Goal: Check status: Check status

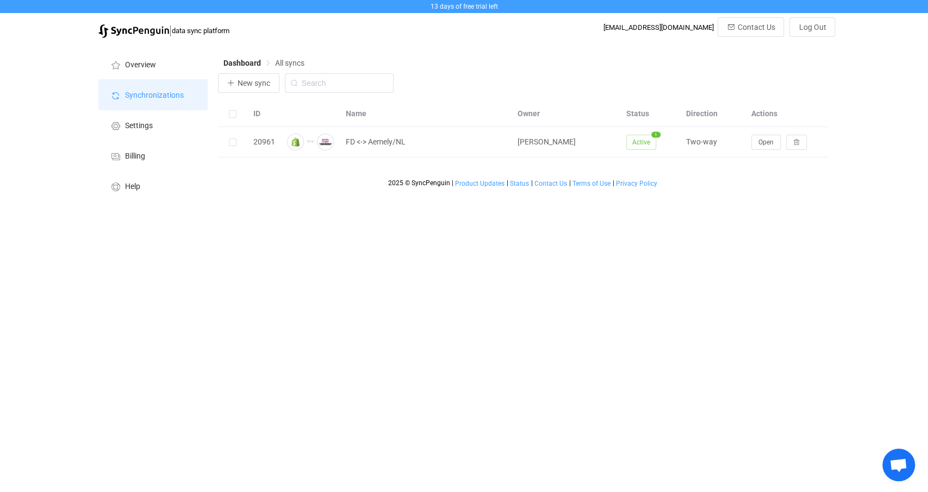
click at [153, 97] on span "Synchronizations" at bounding box center [154, 95] width 59 height 9
click at [159, 58] on li "Overview" at bounding box center [152, 64] width 109 height 30
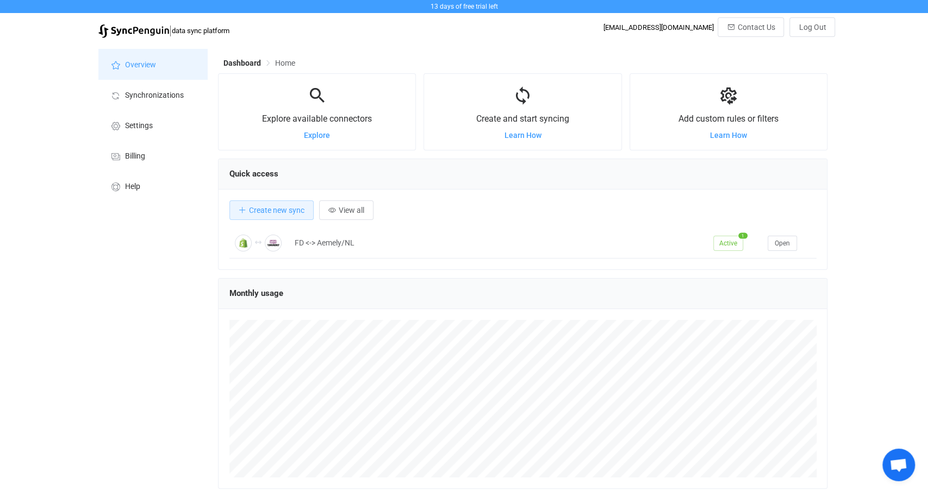
scroll to position [210, 609]
click at [168, 96] on span "Synchronizations" at bounding box center [154, 95] width 59 height 9
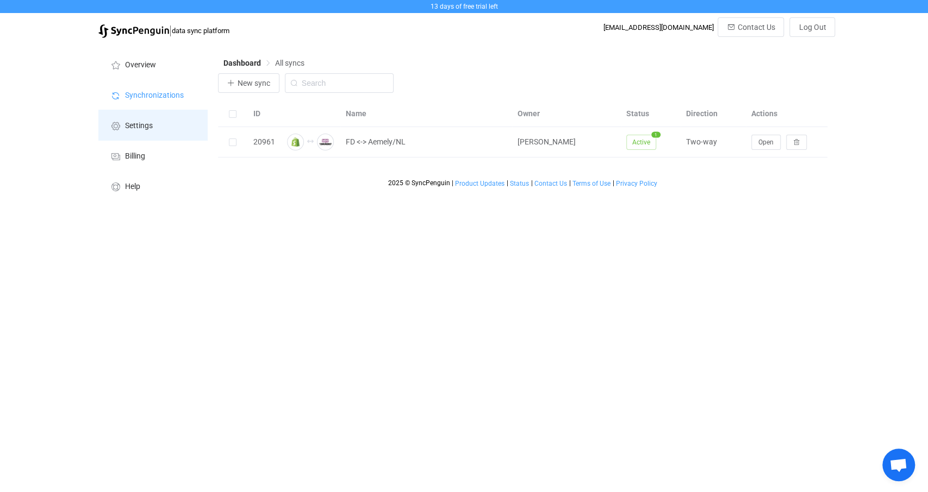
click at [170, 139] on li "Settings" at bounding box center [152, 125] width 109 height 30
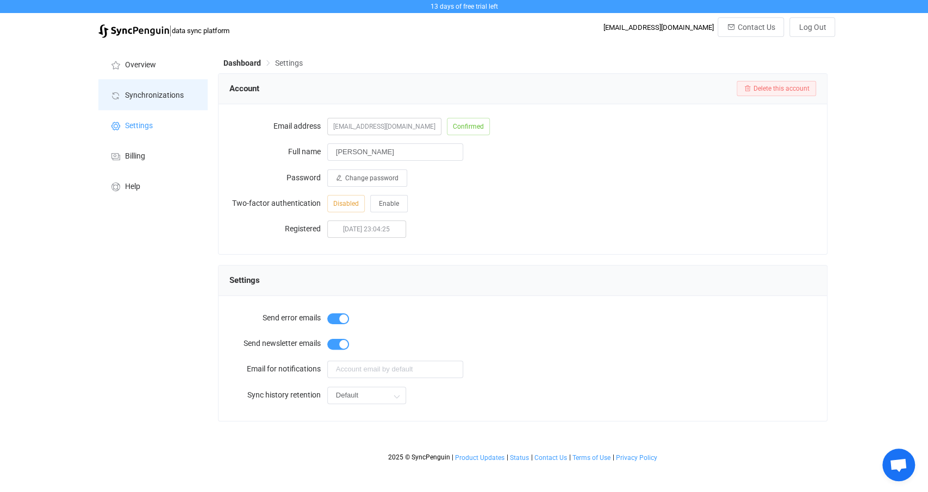
click at [160, 94] on span "Synchronizations" at bounding box center [154, 95] width 59 height 9
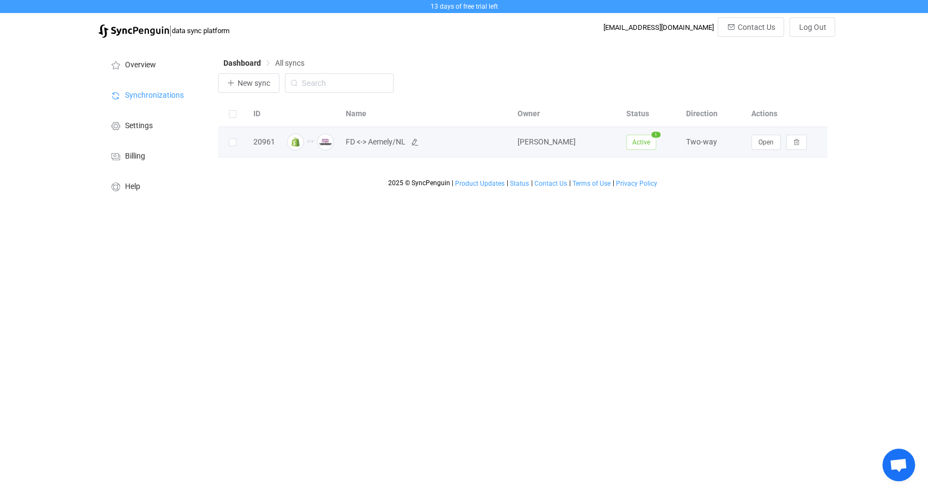
click at [371, 142] on span "FD <-> Aemely/NL" at bounding box center [376, 142] width 60 height 13
click at [766, 147] on button "Open" at bounding box center [765, 142] width 29 height 15
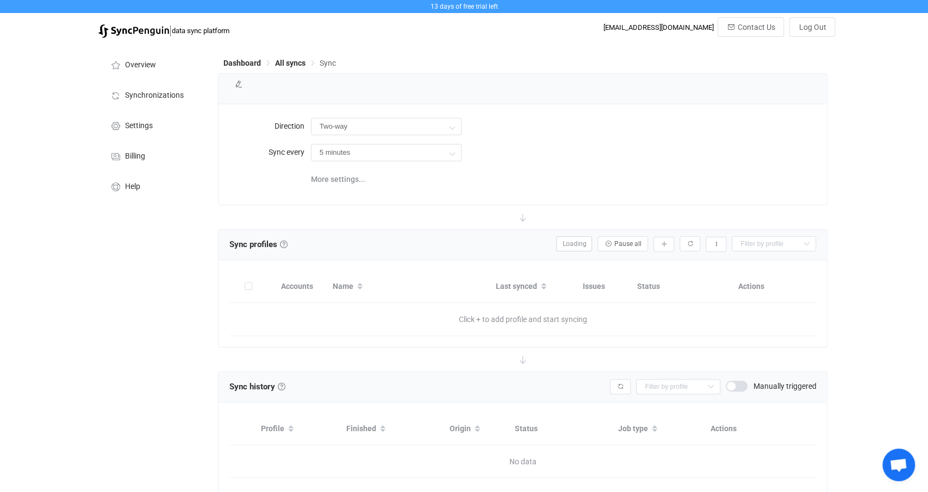
click at [767, 146] on div at bounding box center [523, 140] width 609 height 25
type input "10 minutes"
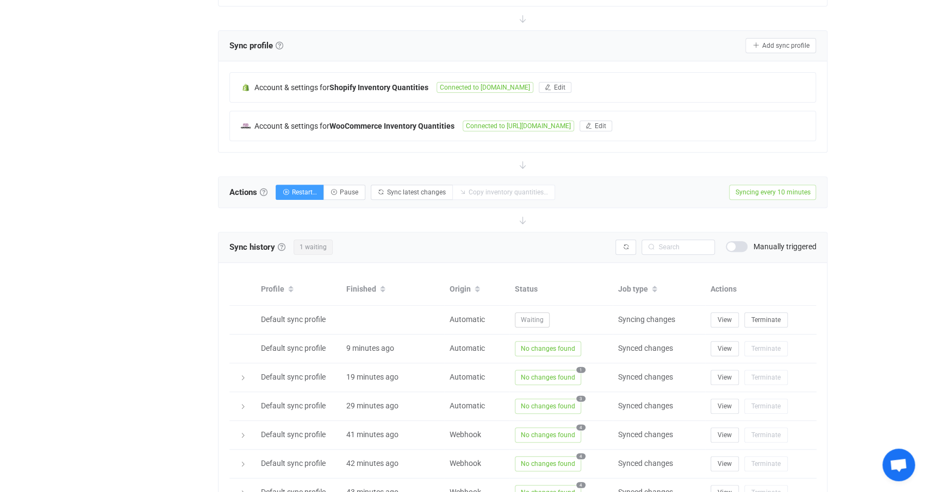
scroll to position [339, 0]
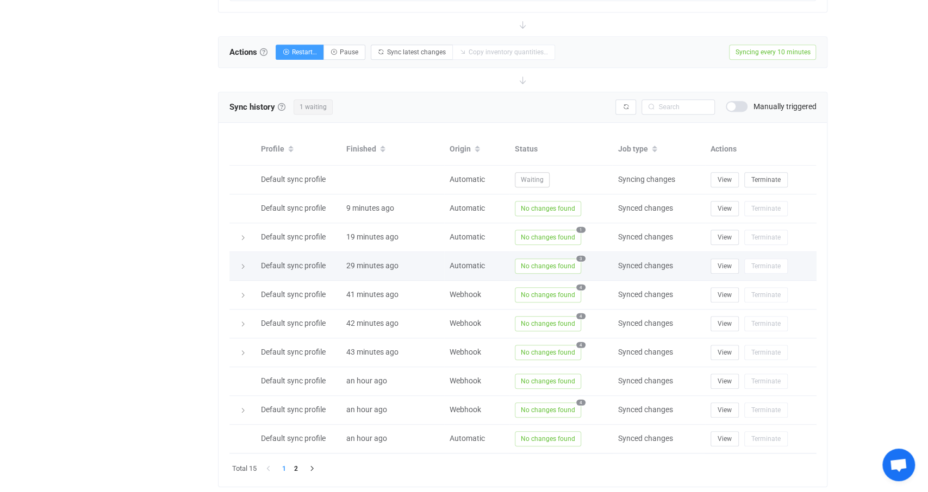
click at [581, 255] on span "3" at bounding box center [580, 258] width 9 height 6
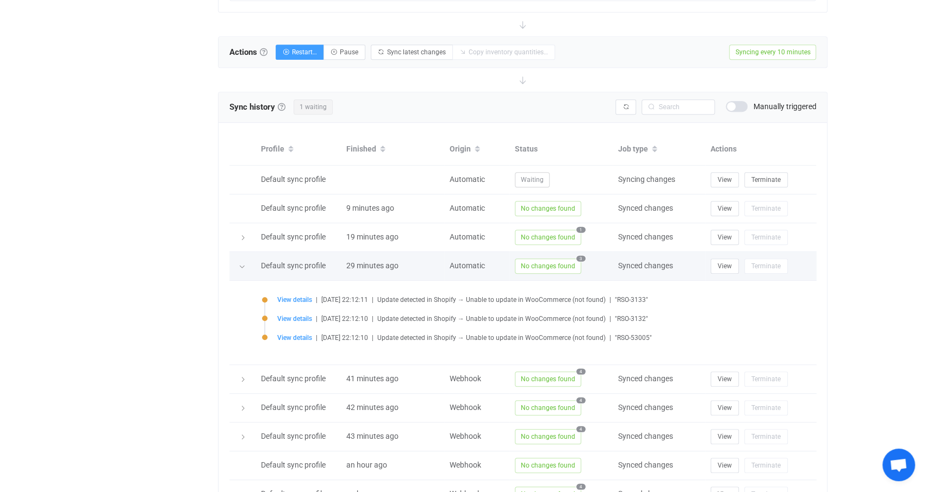
click at [581, 255] on span "3" at bounding box center [580, 258] width 9 height 6
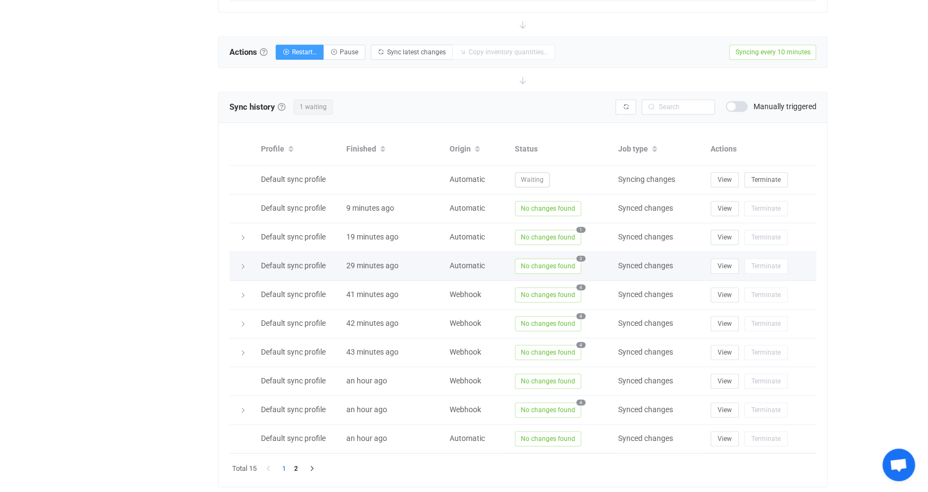
click at [581, 255] on span "3" at bounding box center [580, 258] width 9 height 6
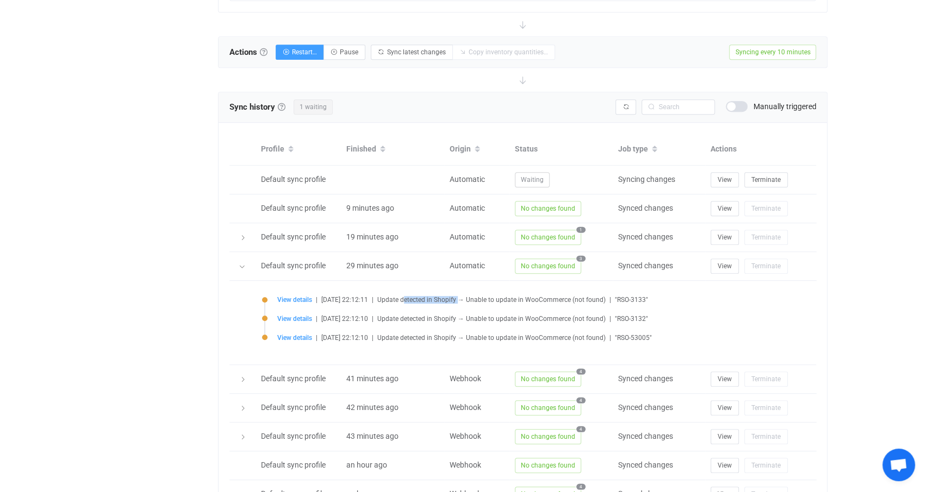
drag, startPoint x: 426, startPoint y: 309, endPoint x: 482, endPoint y: 307, distance: 56.1
click at [480, 307] on li "View details | [DATE] 22:12:11 | Update detected in Shopify → Unable to update …" at bounding box center [525, 306] width 527 height 19
click at [521, 310] on li "View details | [DATE] 22:12:11 | Update detected in Shopify → Unable to update …" at bounding box center [525, 306] width 527 height 19
drag, startPoint x: 563, startPoint y: 318, endPoint x: 469, endPoint y: 327, distance: 94.4
click at [476, 326] on li "View details | [DATE] 22:12:10 | Update detected in Shopify → Unable to update …" at bounding box center [525, 325] width 527 height 19
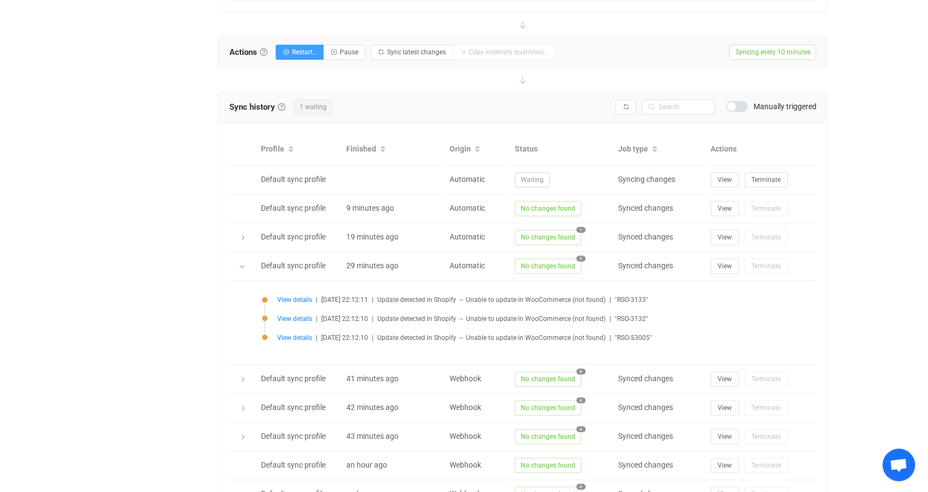
click at [459, 330] on li "View details | [DATE] 22:12:10 | Update detected in Shopify → Unable to update …" at bounding box center [525, 325] width 527 height 19
drag, startPoint x: 659, startPoint y: 335, endPoint x: 585, endPoint y: 337, distance: 73.9
click at [589, 336] on div "View details | [DATE] 22:12:10 | Update detected in Shopify → Unable to update …" at bounding box center [533, 338] width 512 height 8
drag, startPoint x: 585, startPoint y: 338, endPoint x: 577, endPoint y: 330, distance: 10.4
click at [584, 336] on span "Update detected in Shopify → Unable to update in WooCommerce (not found)" at bounding box center [491, 338] width 228 height 8
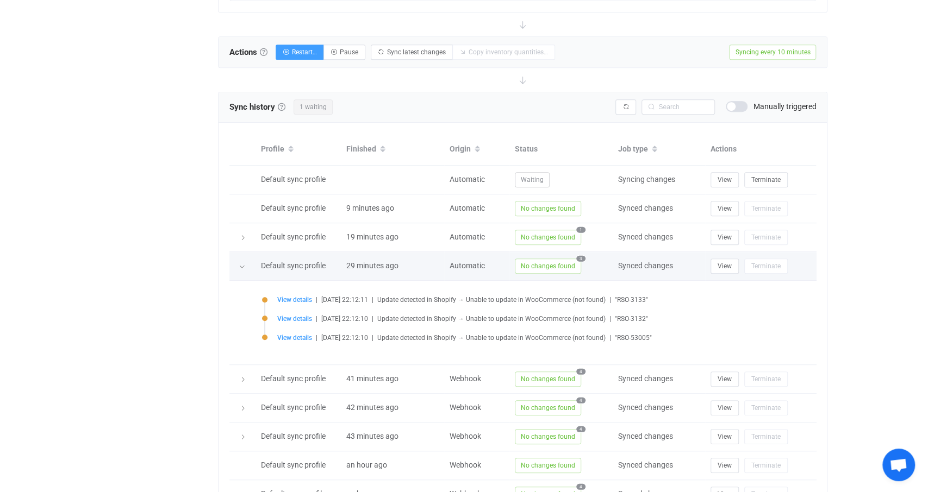
click at [451, 260] on div "Automatic" at bounding box center [476, 266] width 65 height 13
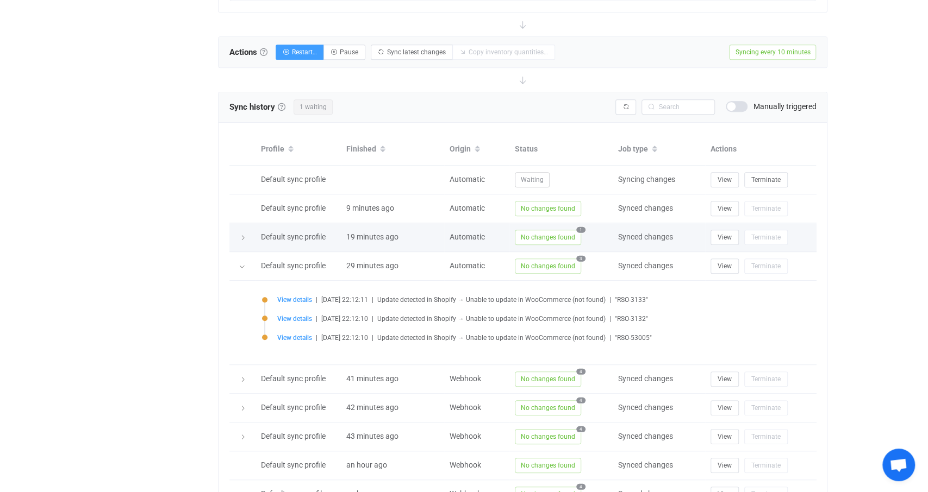
click at [534, 230] on span "No changes found" at bounding box center [548, 237] width 66 height 15
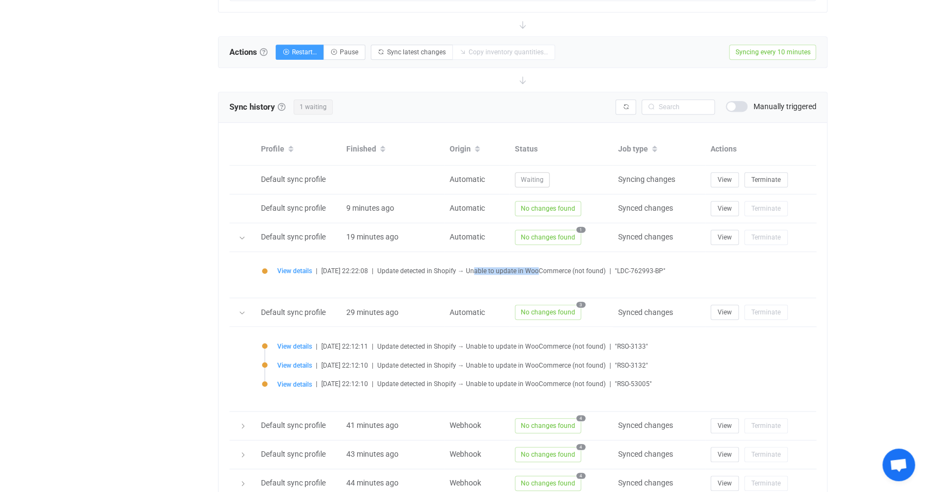
drag, startPoint x: 486, startPoint y: 269, endPoint x: 559, endPoint y: 265, distance: 73.5
click at [553, 267] on span "Update detected in Shopify → Unable to update in WooCommerce (not found)" at bounding box center [491, 271] width 228 height 8
click at [576, 267] on span "Update detected in Shopify → Unable to update in WooCommerce (not found)" at bounding box center [491, 271] width 228 height 8
drag, startPoint x: 671, startPoint y: 268, endPoint x: 627, endPoint y: 273, distance: 44.3
click at [627, 273] on li "View details | [DATE] 22:22:08 | Update detected in Shopify → Unable to update …" at bounding box center [525, 278] width 527 height 19
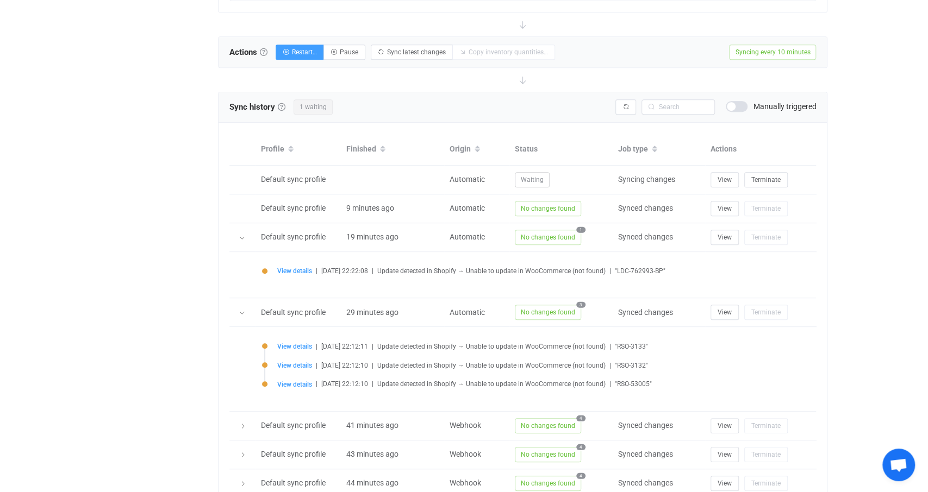
click at [588, 267] on span "Update detected in Shopify → Unable to update in WooCommerce (not found)" at bounding box center [491, 271] width 228 height 8
click at [552, 234] on span "No changes found" at bounding box center [548, 237] width 66 height 15
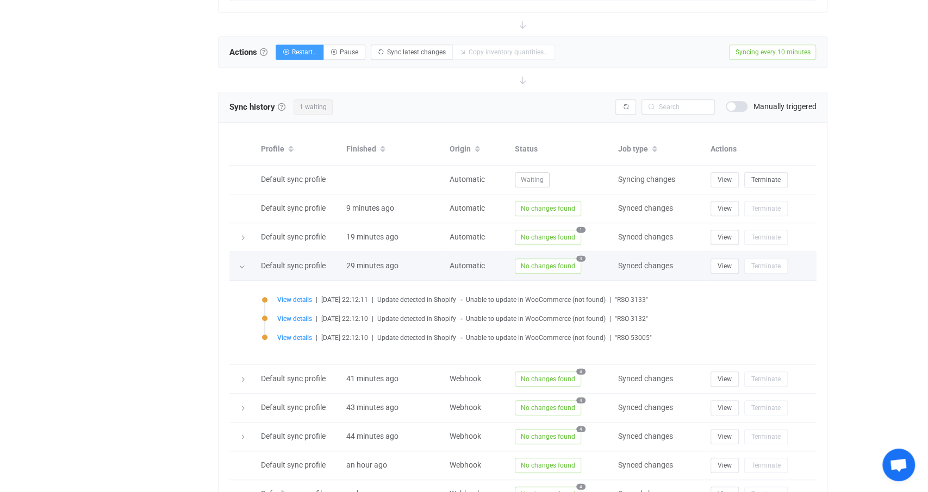
click at [555, 259] on span "No changes found" at bounding box center [548, 266] width 66 height 15
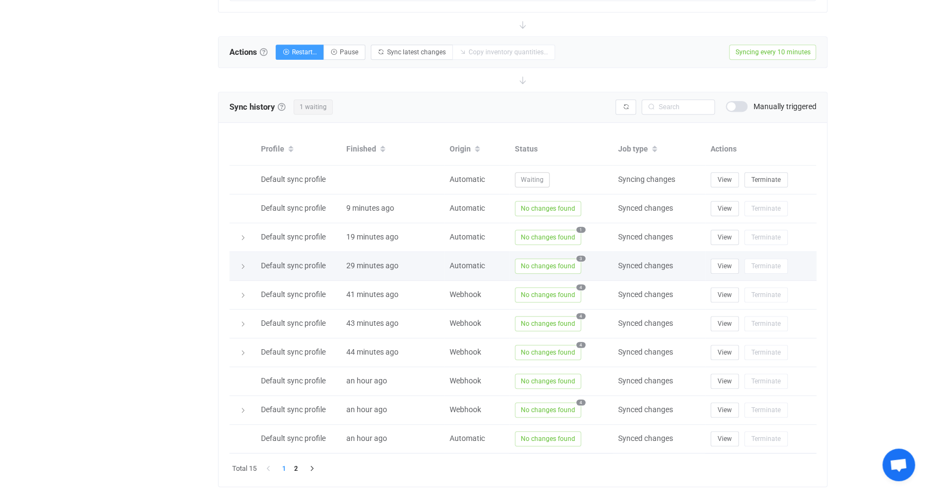
click at [555, 259] on span "No changes found" at bounding box center [548, 266] width 66 height 15
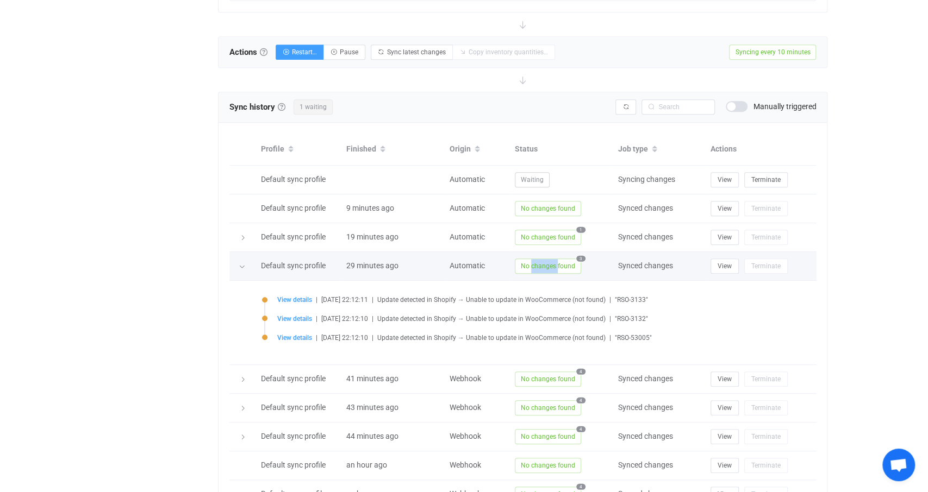
click at [555, 259] on span "No changes found" at bounding box center [548, 266] width 66 height 15
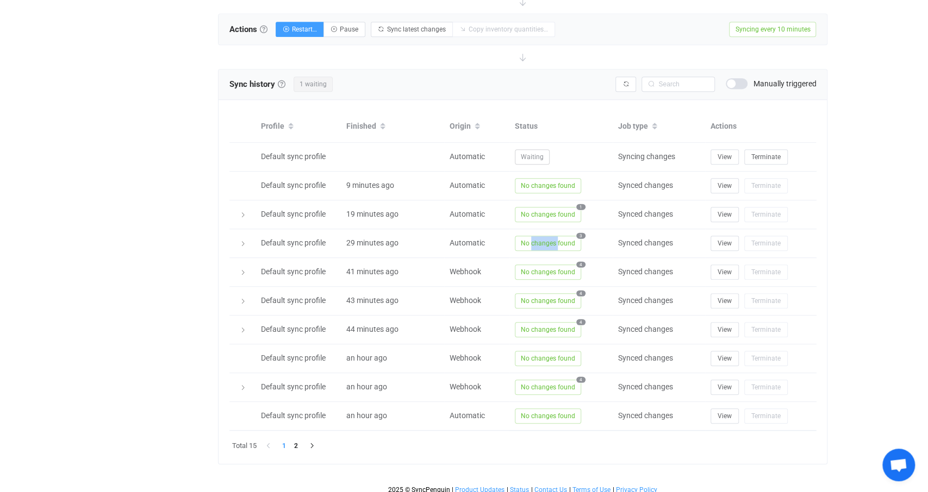
scroll to position [365, 0]
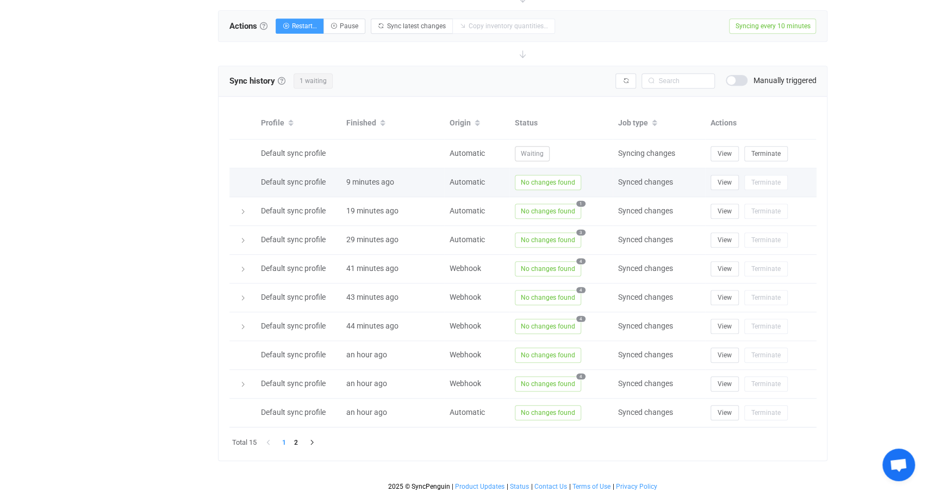
click at [538, 178] on span "No changes found" at bounding box center [548, 182] width 66 height 15
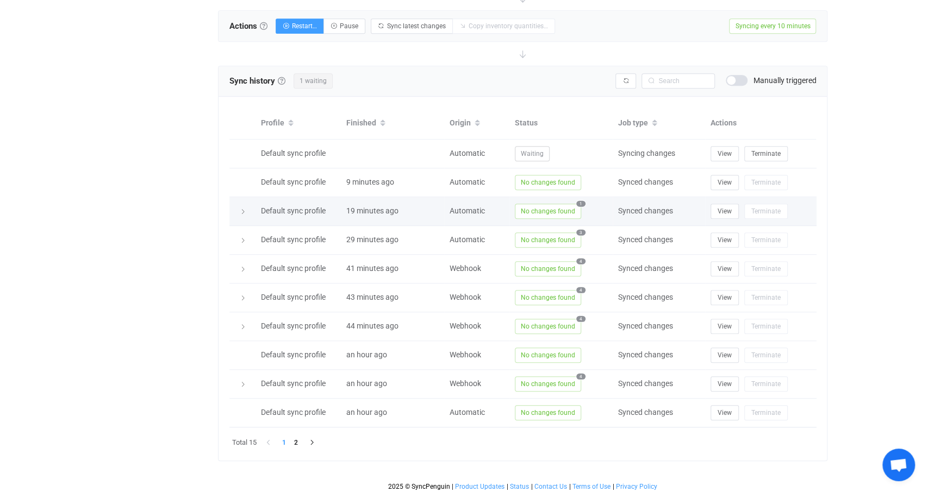
click at [551, 208] on span "No changes found" at bounding box center [548, 211] width 66 height 15
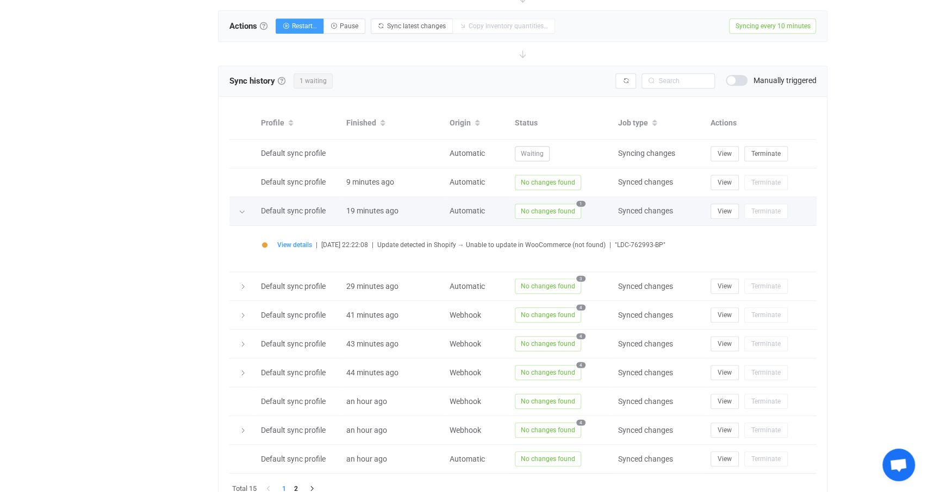
click at [551, 208] on span "No changes found" at bounding box center [548, 211] width 66 height 15
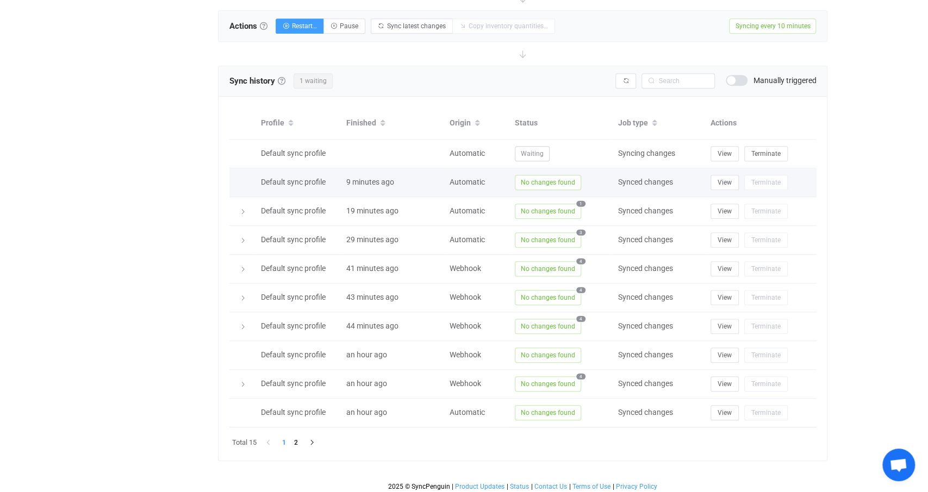
click at [551, 171] on td "No changes found" at bounding box center [560, 183] width 103 height 29
click at [553, 181] on span "No changes found" at bounding box center [548, 182] width 66 height 15
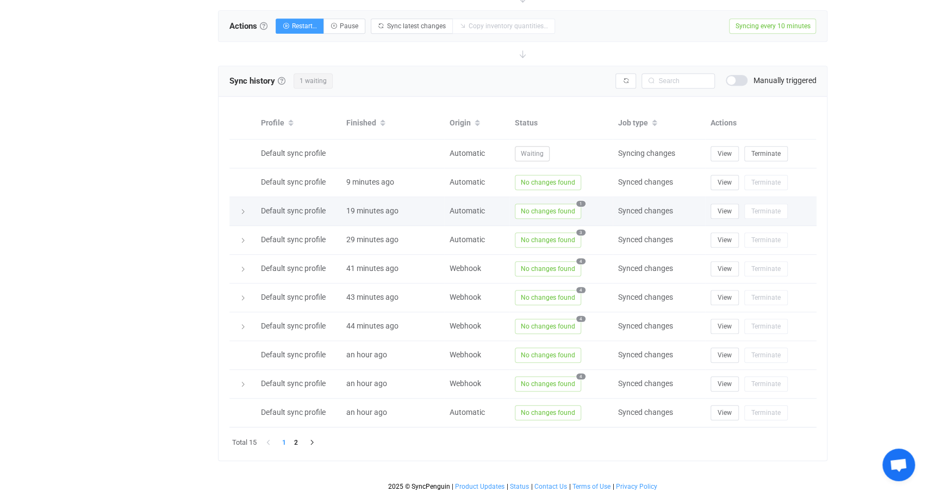
click at [557, 206] on span "No changes found" at bounding box center [548, 211] width 66 height 15
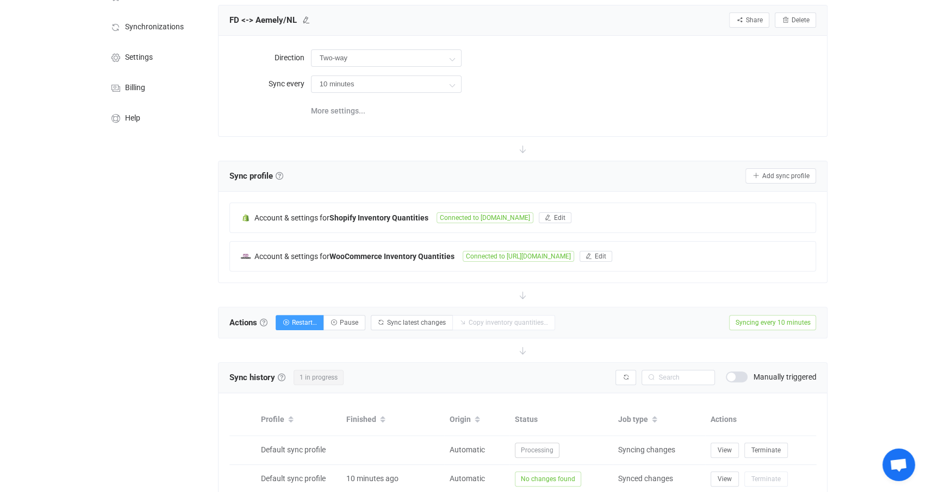
scroll to position [0, 0]
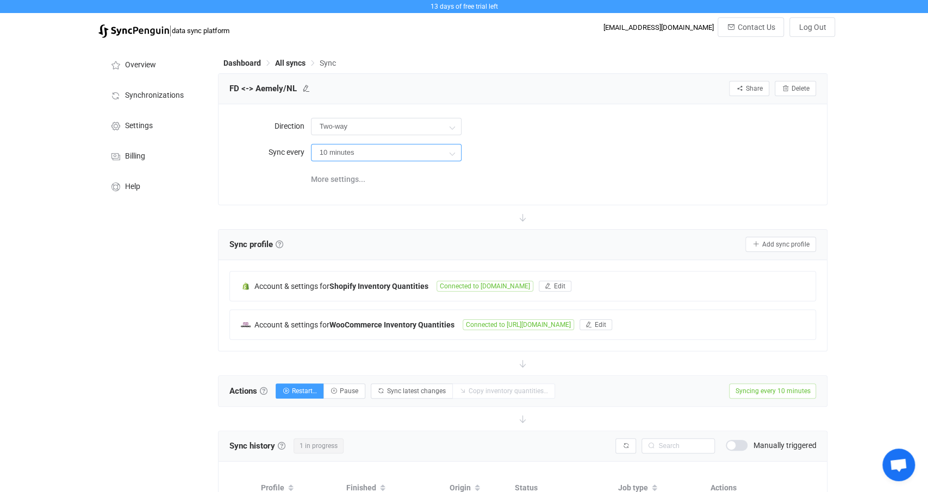
click at [378, 151] on input "10 minutes" at bounding box center [386, 152] width 151 height 17
click at [379, 151] on input "10 minutes" at bounding box center [386, 152] width 151 height 17
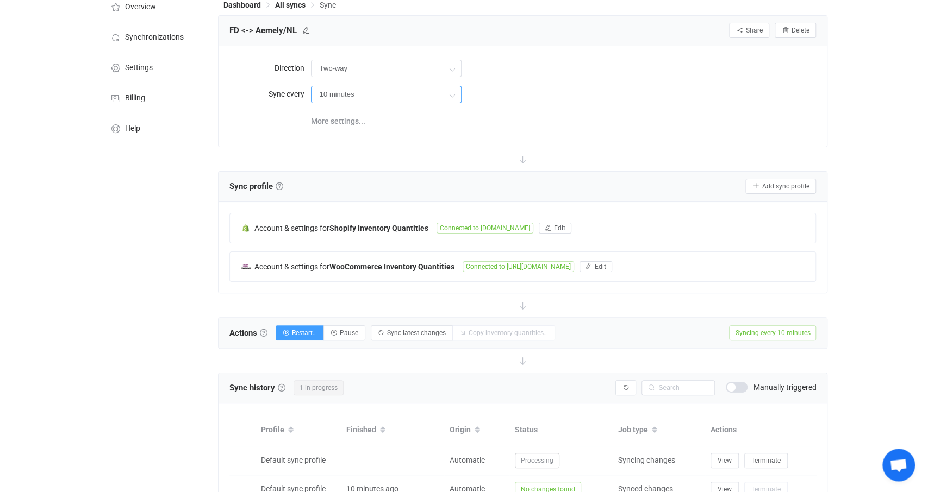
scroll to position [339, 0]
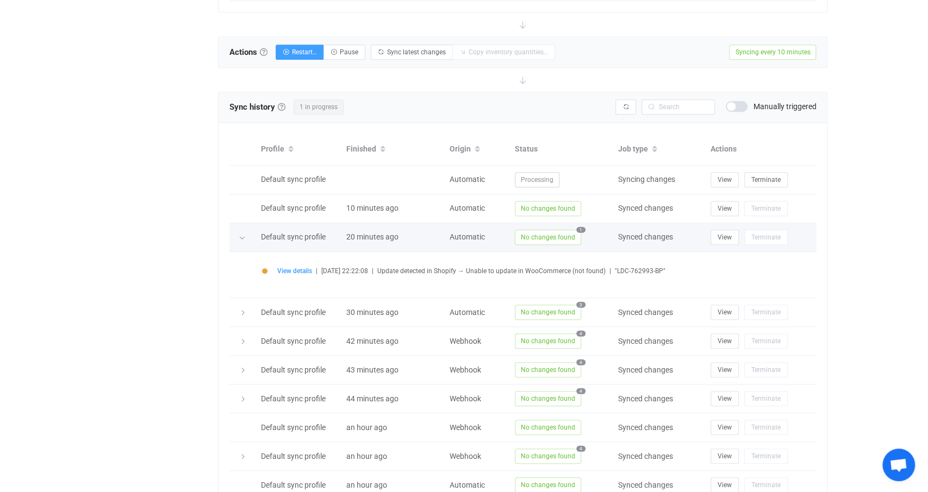
click at [242, 236] on icon at bounding box center [242, 238] width 7 height 7
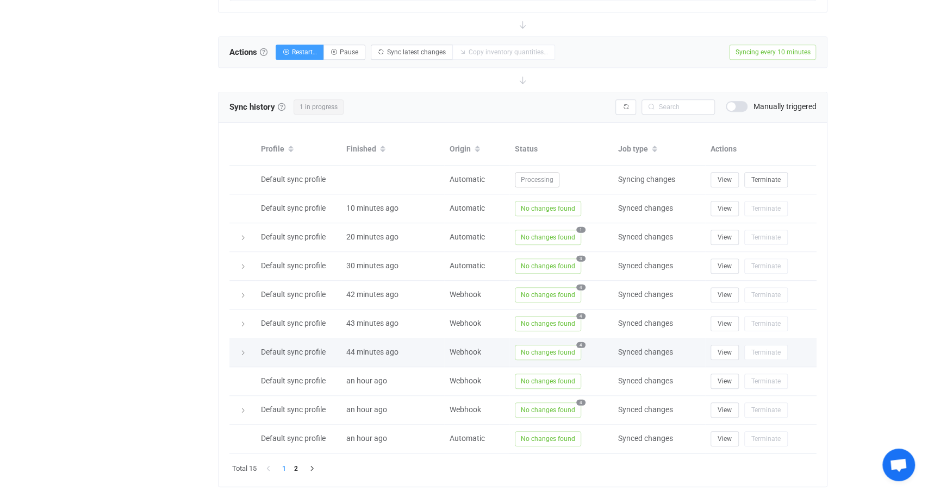
click at [246, 350] on icon at bounding box center [243, 353] width 7 height 7
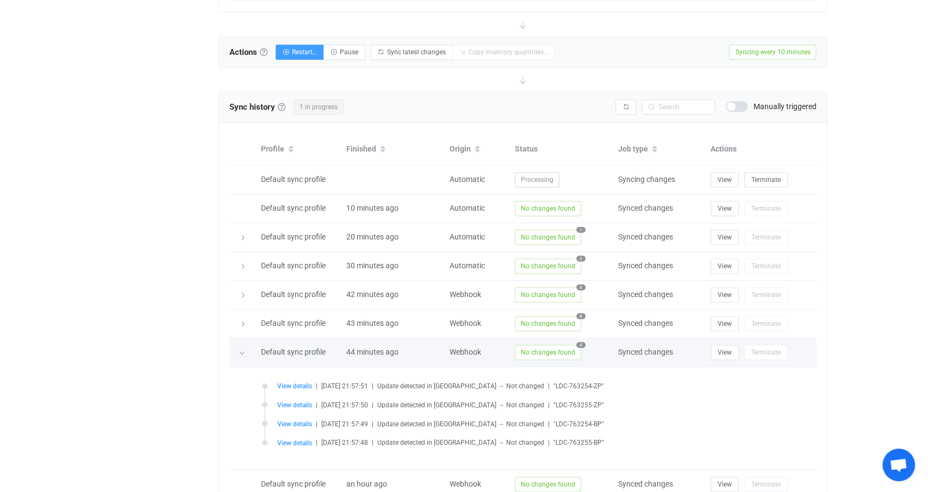
click at [246, 347] on div at bounding box center [242, 352] width 11 height 15
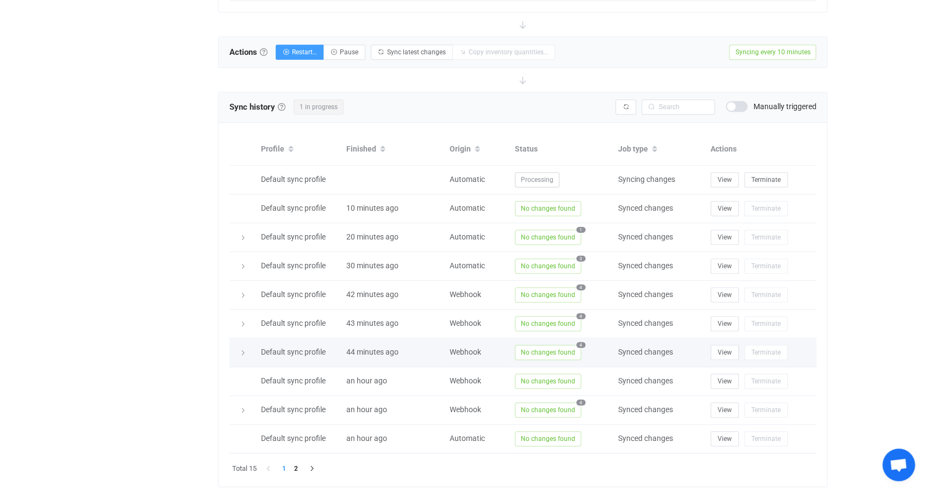
click at [244, 347] on div at bounding box center [242, 352] width 15 height 11
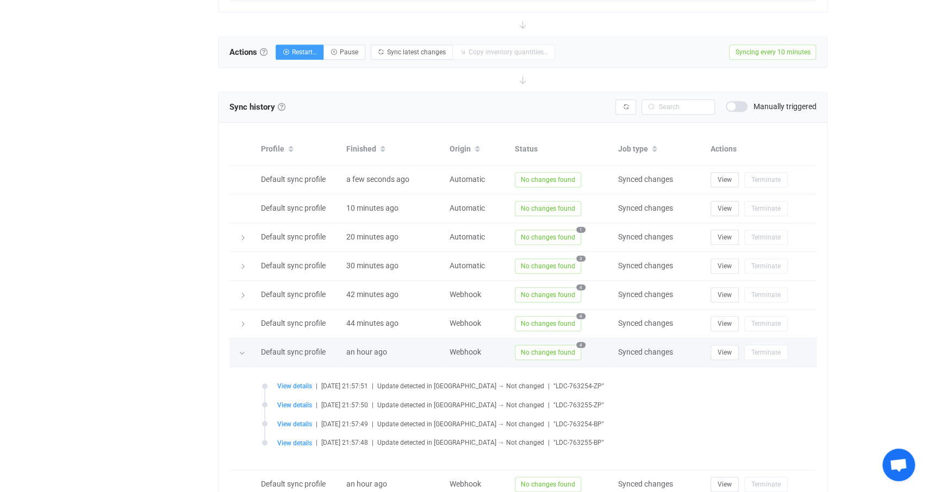
click at [243, 342] on td at bounding box center [242, 353] width 26 height 29
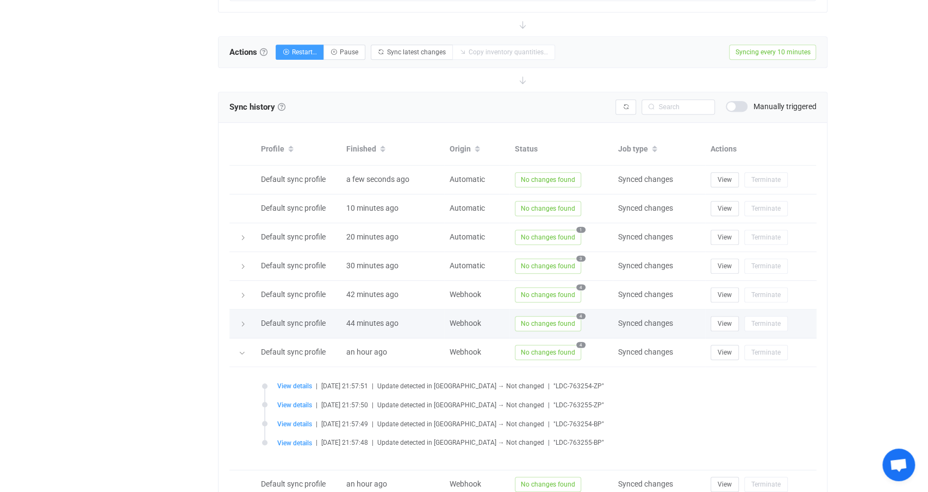
click at [245, 321] on icon at bounding box center [243, 324] width 7 height 7
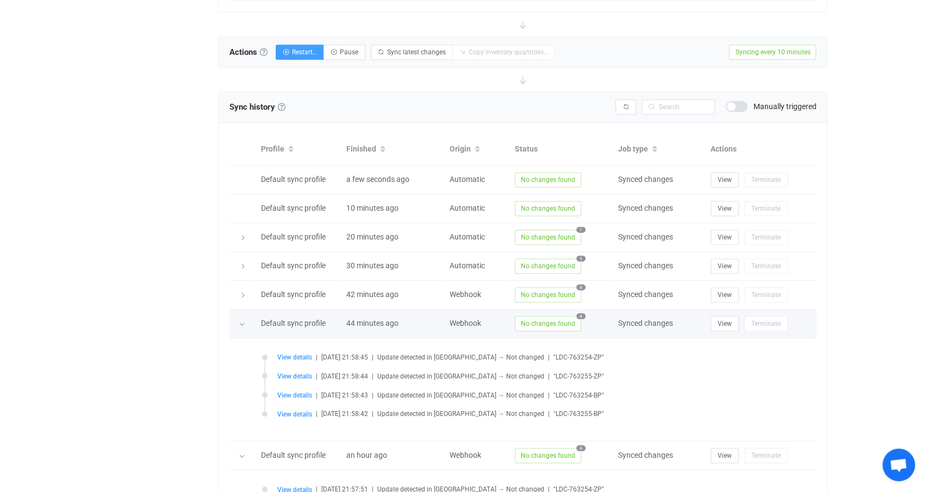
click at [245, 321] on icon at bounding box center [242, 324] width 7 height 7
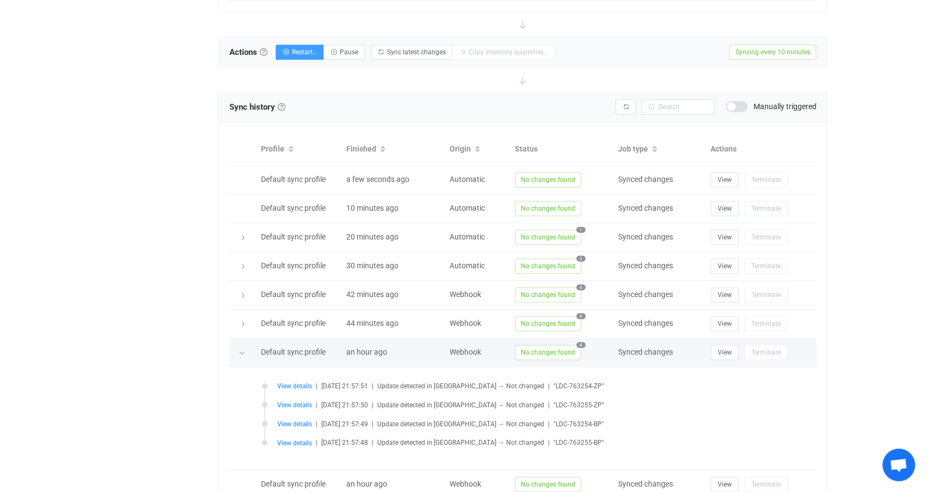
click at [243, 350] on icon at bounding box center [242, 353] width 7 height 7
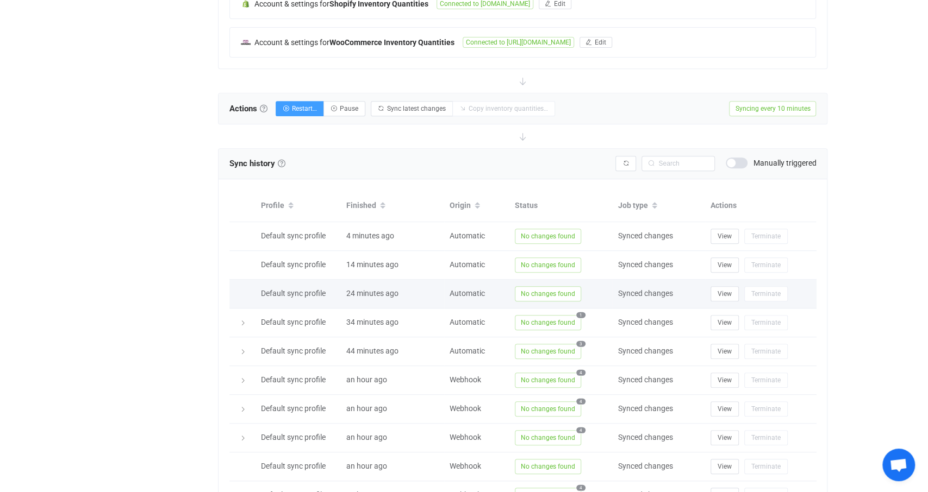
scroll to position [0, 0]
